Goal: Task Accomplishment & Management: Use online tool/utility

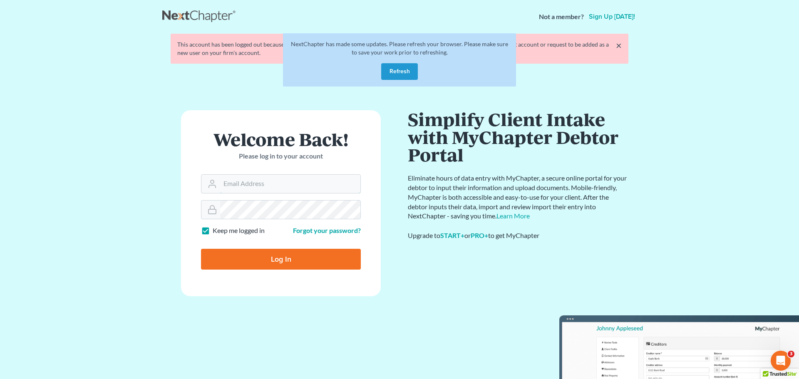
type input "[EMAIL_ADDRESS][DOMAIN_NAME]"
click at [280, 258] on input "Log In" at bounding box center [281, 259] width 160 height 21
type input "Thinking..."
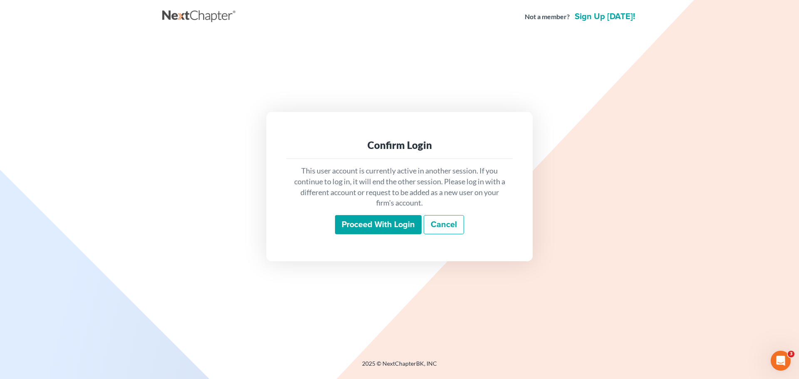
click at [361, 227] on input "Proceed with login" at bounding box center [378, 224] width 87 height 19
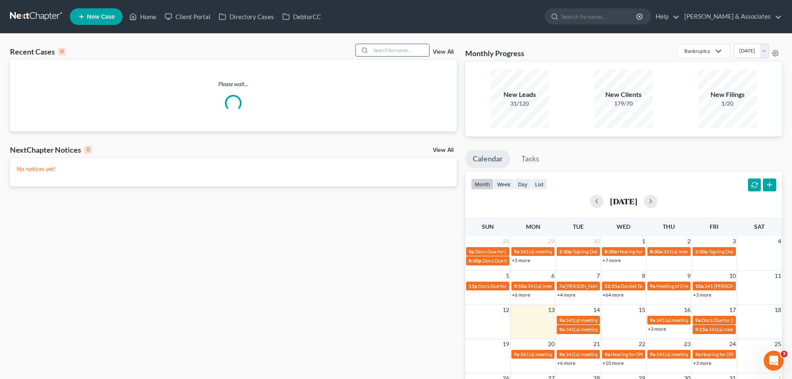
click at [374, 47] on input "search" at bounding box center [400, 50] width 58 height 12
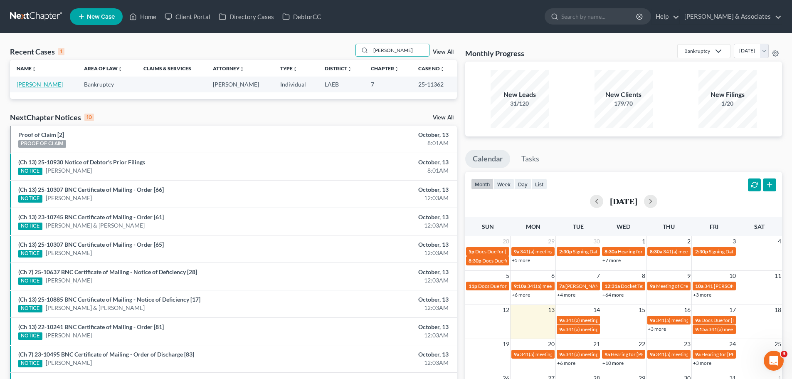
type input "campion"
click at [49, 85] on link "Campion, Alicia" at bounding box center [40, 84] width 46 height 7
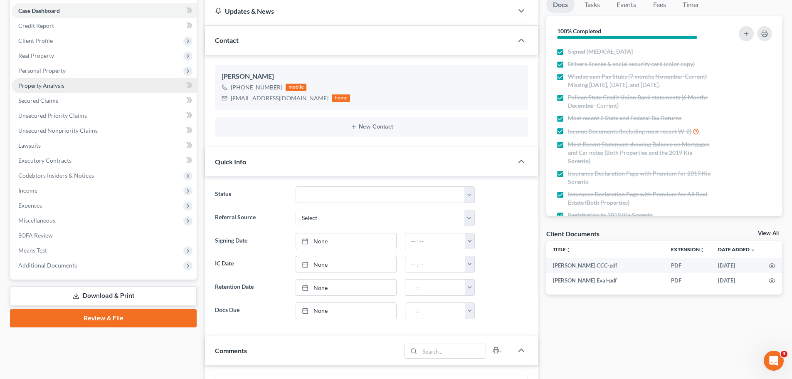
scroll to position [42, 0]
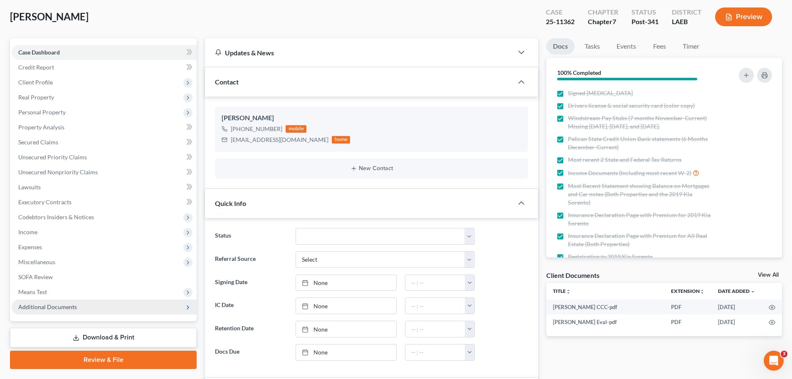
click at [53, 305] on span "Additional Documents" at bounding box center [47, 306] width 59 height 7
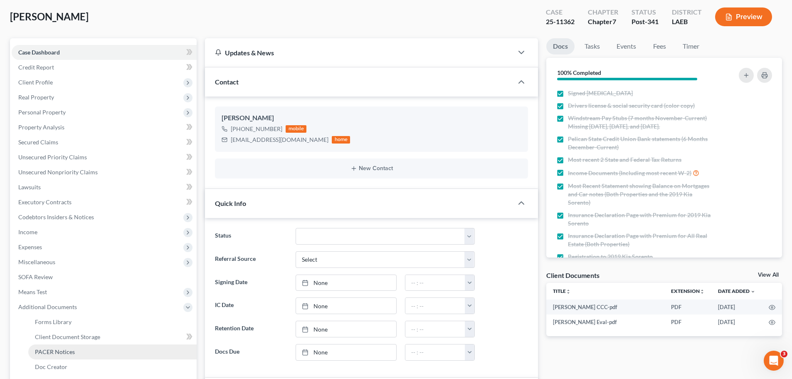
click at [62, 352] on span "PACER Notices" at bounding box center [55, 351] width 40 height 7
